Goal: Use online tool/utility: Utilize a website feature to perform a specific function

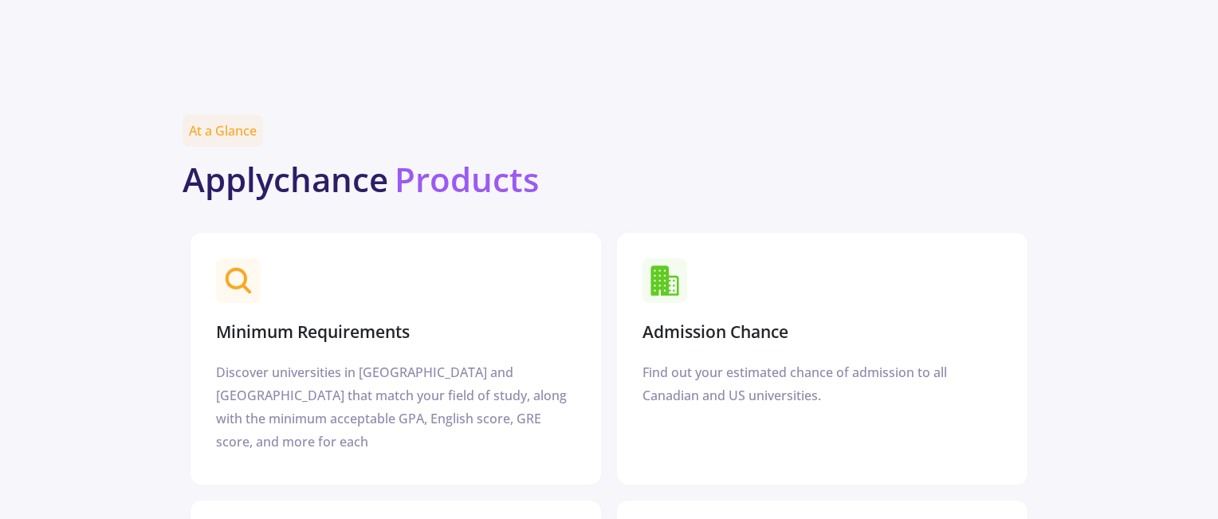
scroll to position [1841, 0]
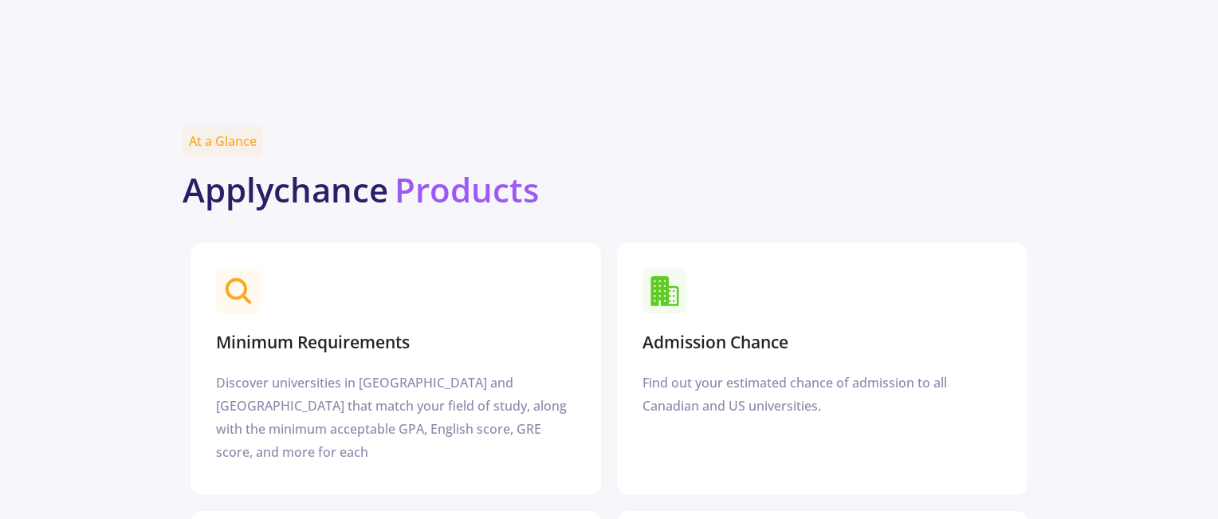
click at [776, 262] on section "Admission Chance" at bounding box center [822, 310] width 372 height 96
click at [775, 291] on section "Admission Chance" at bounding box center [822, 310] width 372 height 96
click at [765, 371] on div "Find out your estimated chance of admission to all Canadian and US universities." at bounding box center [821, 394] width 359 height 46
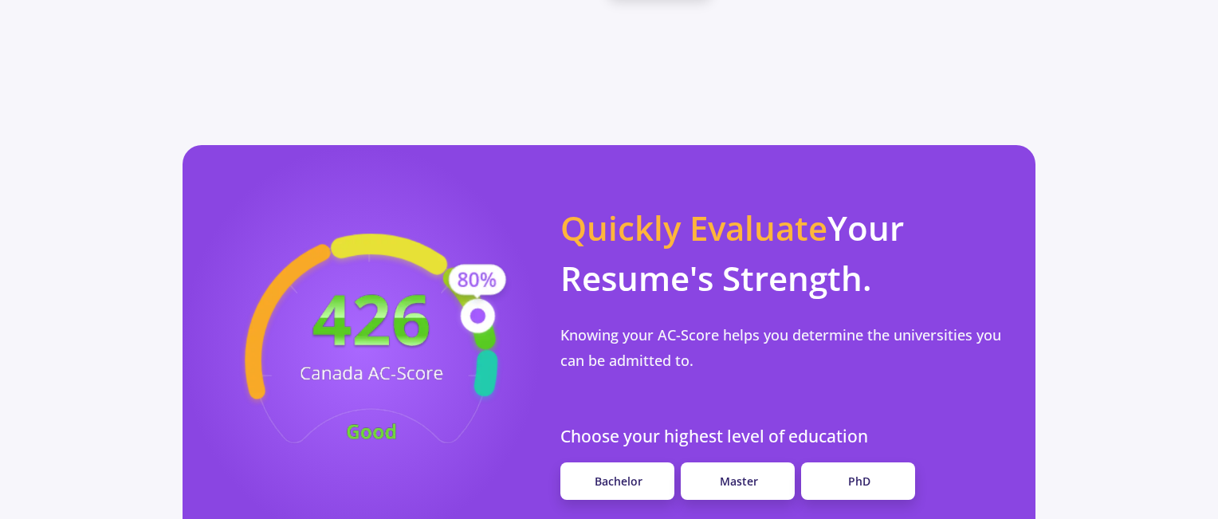
scroll to position [1283, 0]
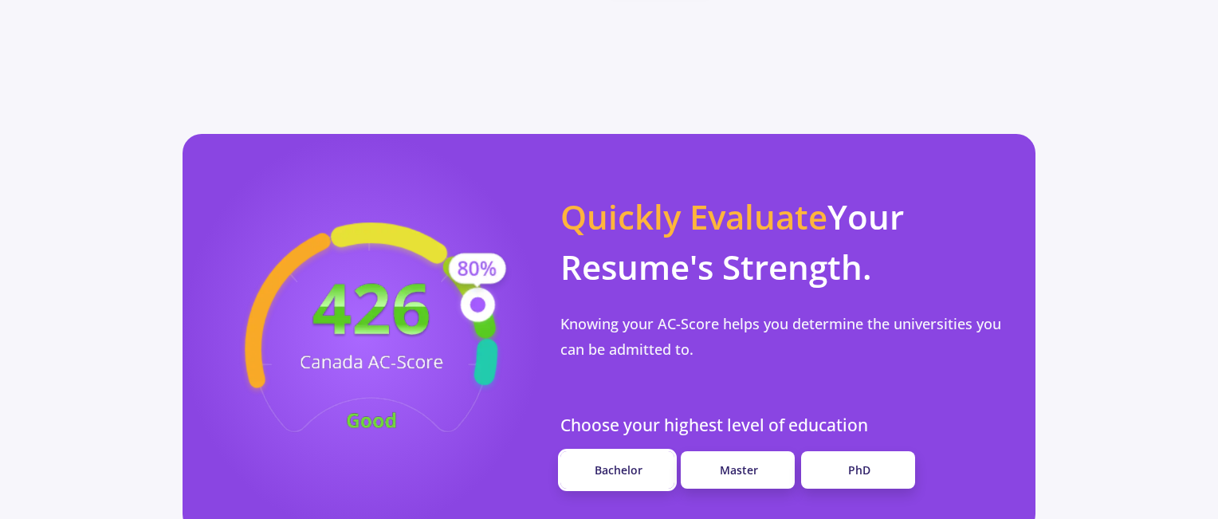
click at [623, 462] on span "Bachelor" at bounding box center [619, 469] width 48 height 15
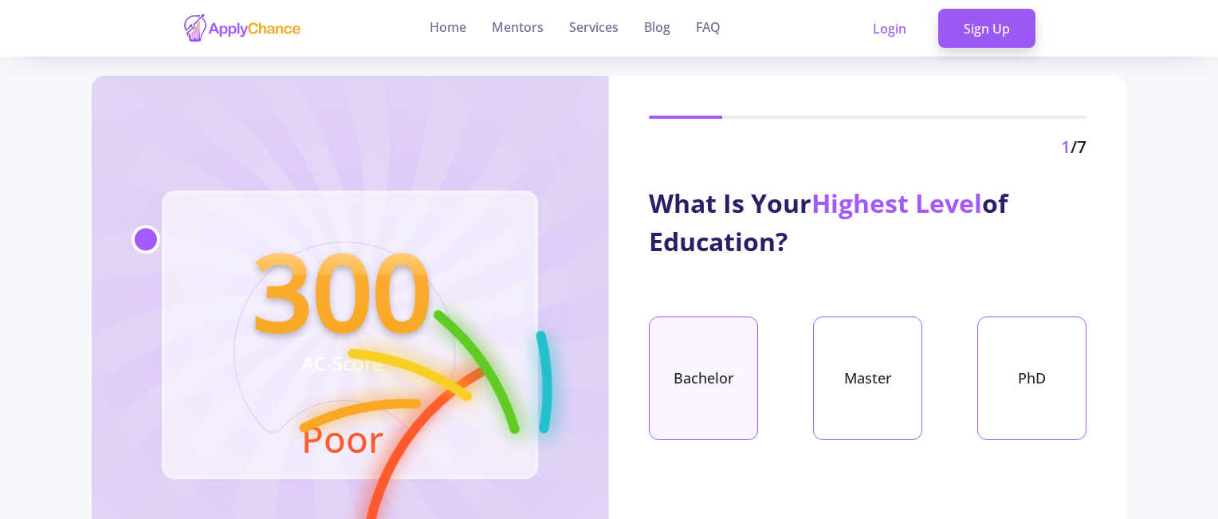
click at [701, 385] on div "Bachelor" at bounding box center [703, 378] width 109 height 124
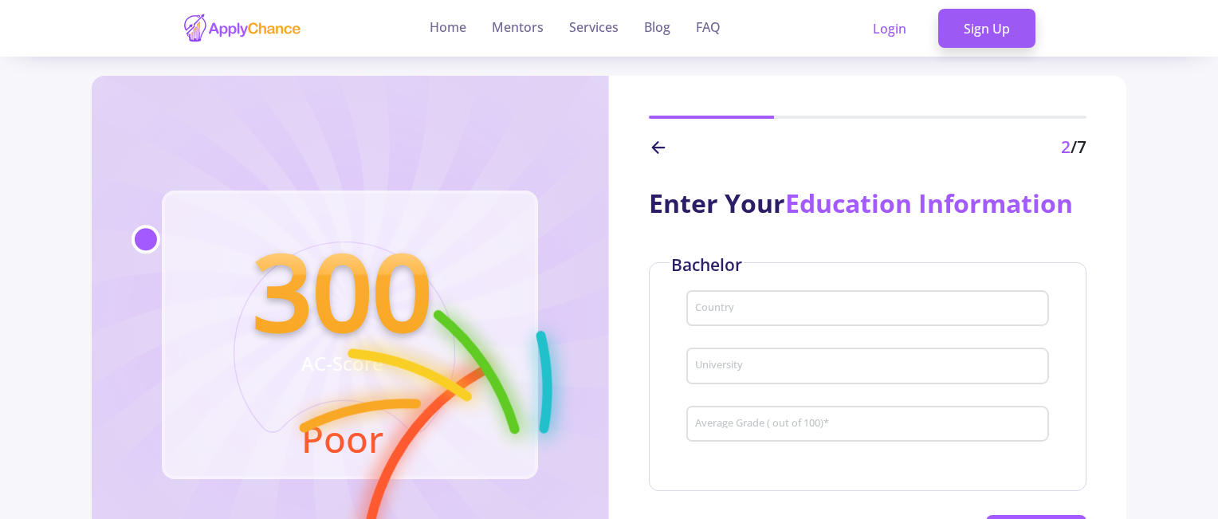
click at [821, 298] on div "Country" at bounding box center [868, 305] width 348 height 41
type input "[GEOGRAPHIC_DATA]"
click at [807, 379] on div "University" at bounding box center [868, 362] width 348 height 41
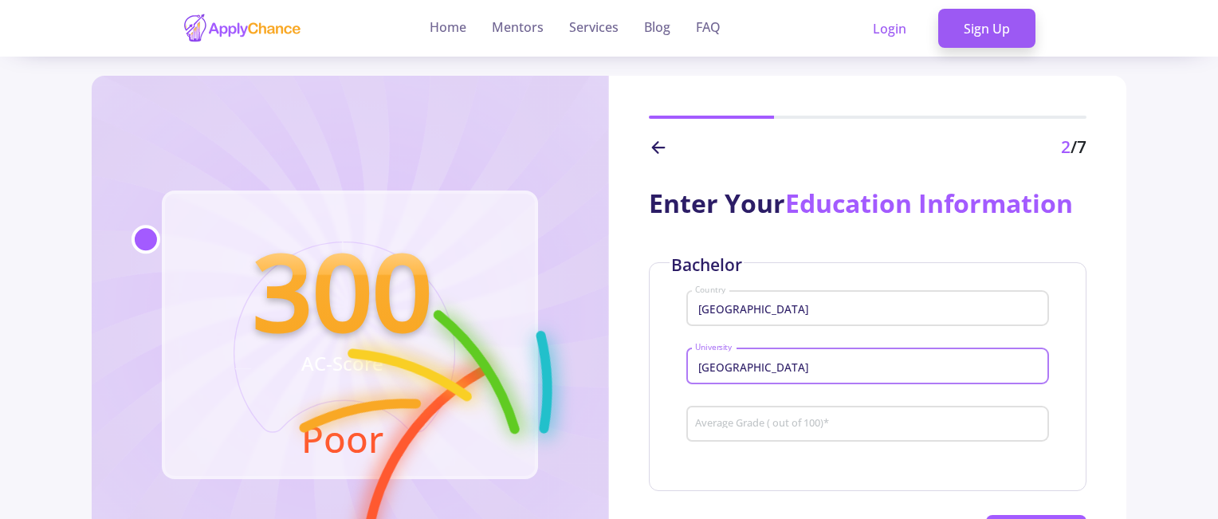
type input "[GEOGRAPHIC_DATA]"
click at [800, 417] on div "Average Grade ( out of 100) *" at bounding box center [868, 420] width 348 height 41
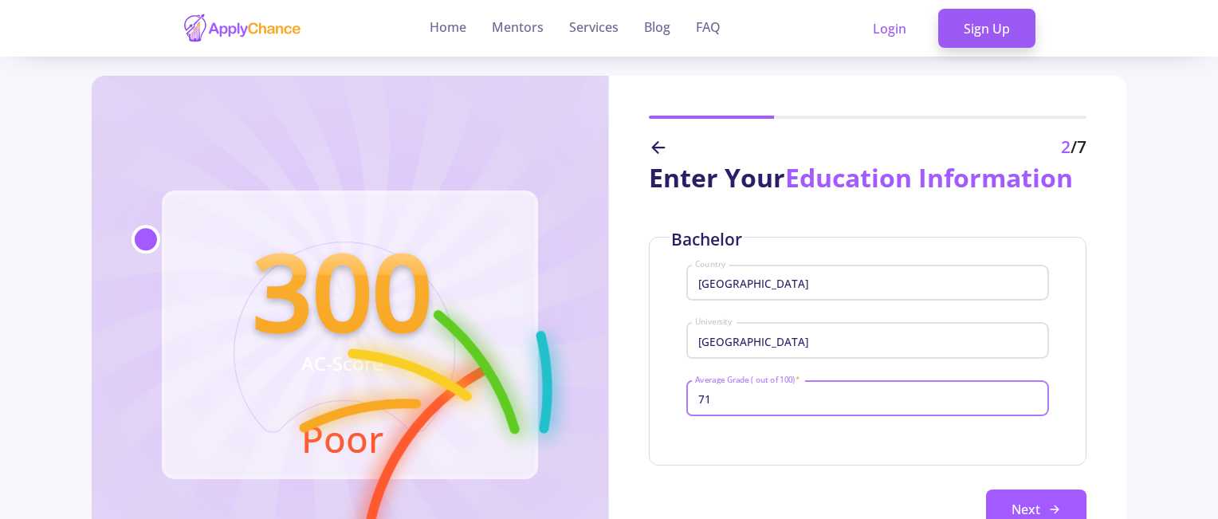
scroll to position [55, 0]
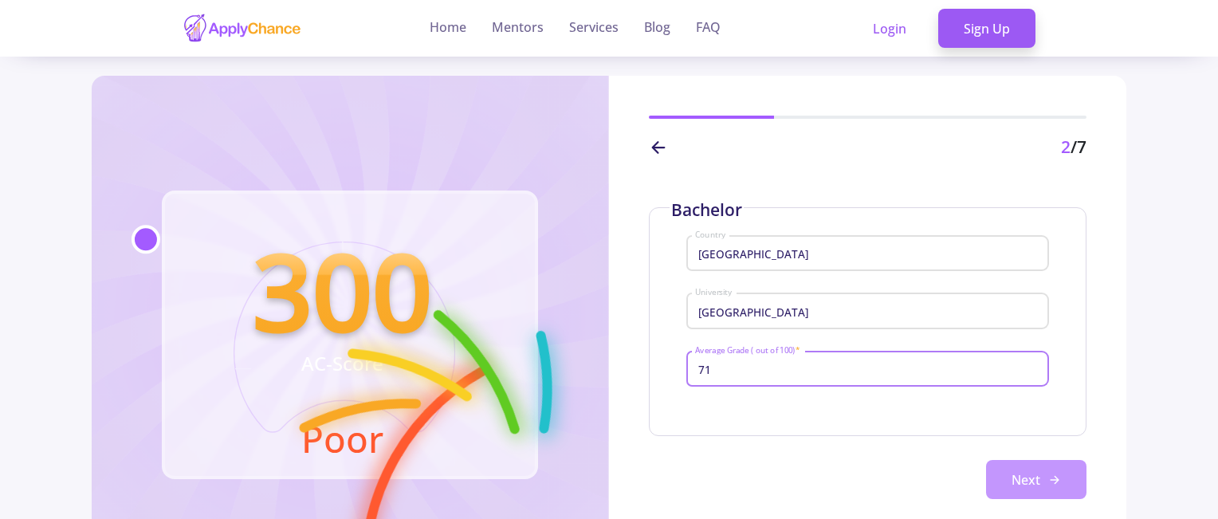
type input "71"
click at [1054, 487] on button "Next" at bounding box center [1036, 480] width 100 height 40
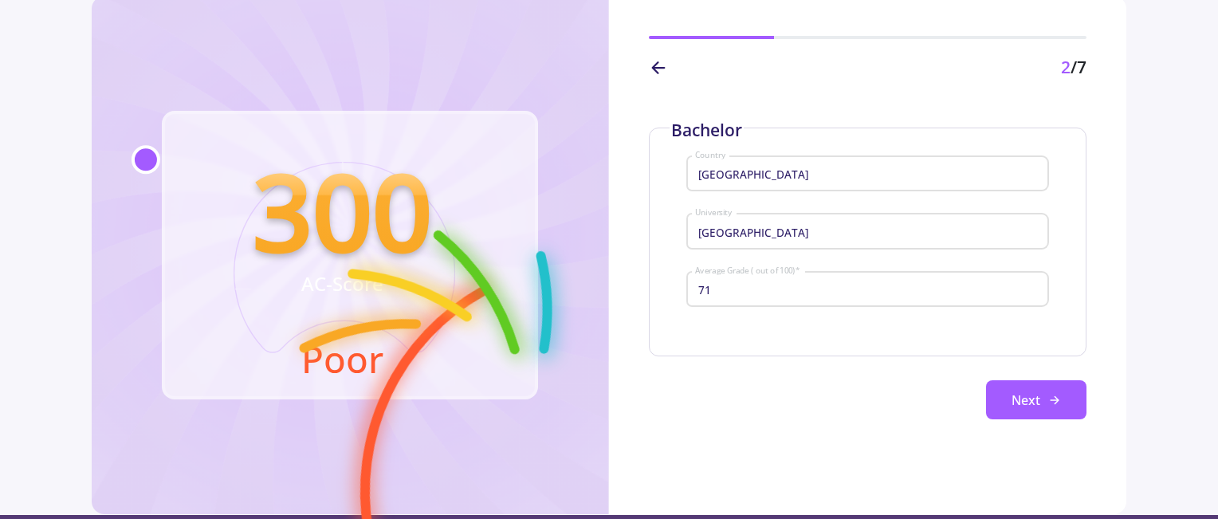
scroll to position [80, 0]
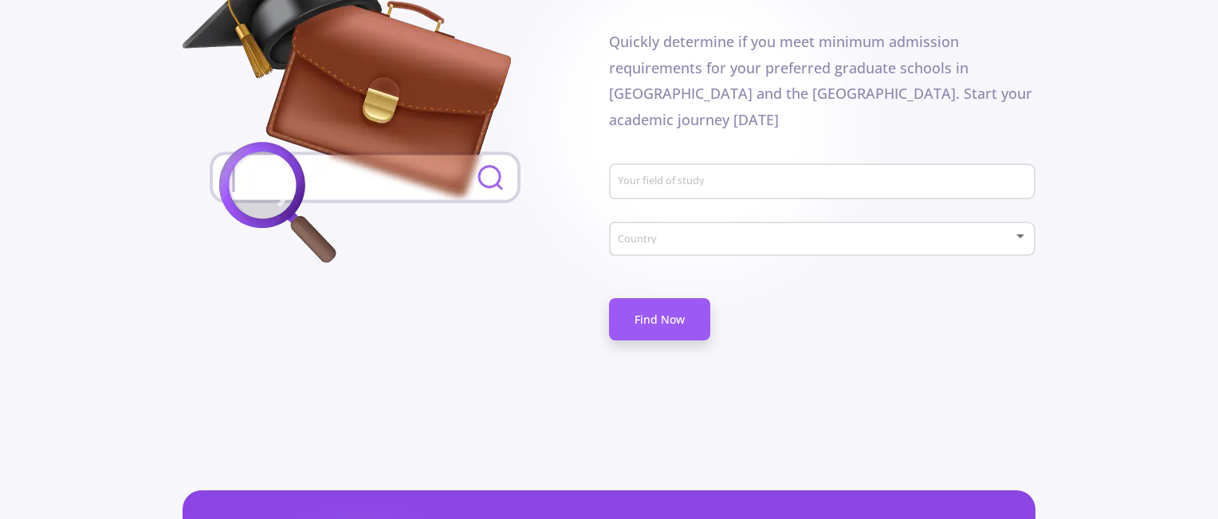
scroll to position [956, 0]
